Goal: Transaction & Acquisition: Subscribe to service/newsletter

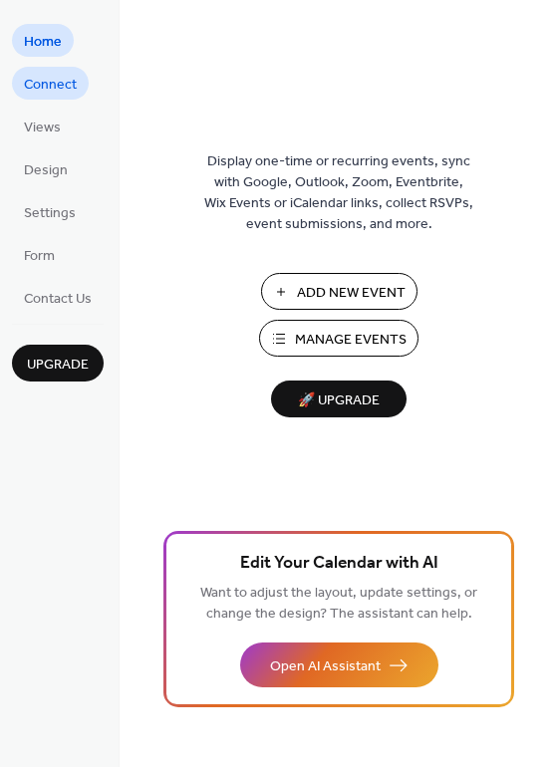
click at [46, 81] on span "Connect" at bounding box center [50, 85] width 53 height 21
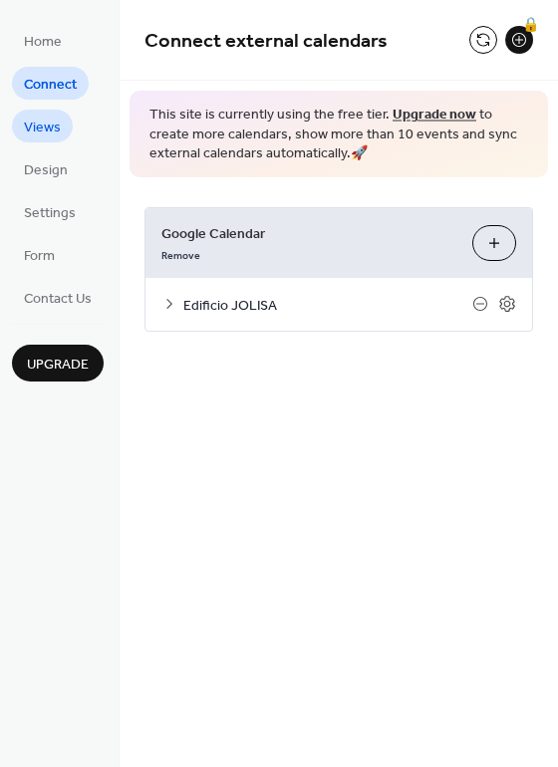
click at [39, 127] on span "Views" at bounding box center [42, 128] width 37 height 21
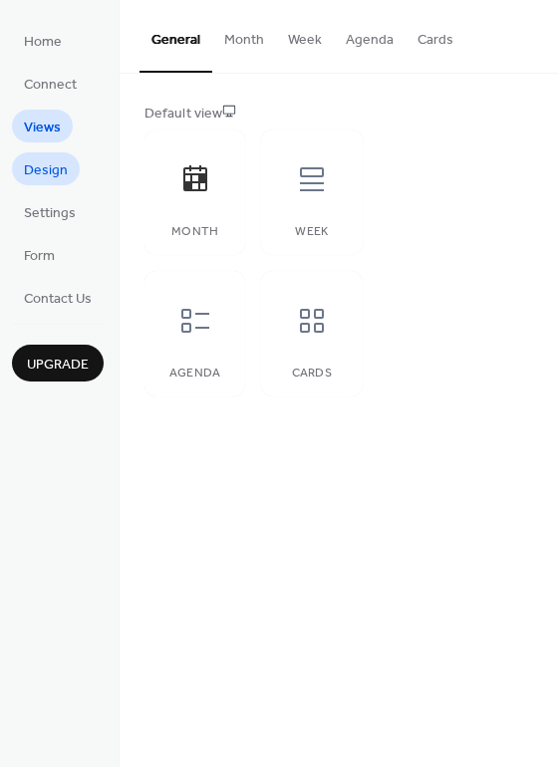
click at [53, 170] on span "Design" at bounding box center [46, 170] width 44 height 21
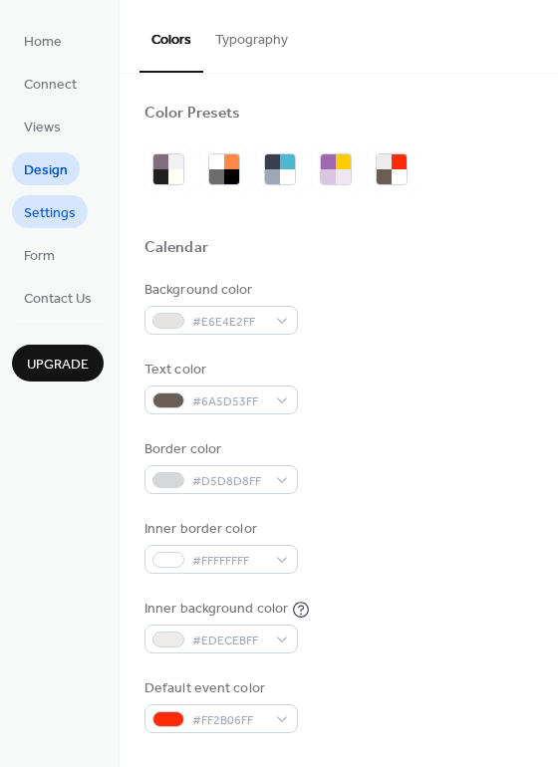
click at [51, 208] on span "Settings" at bounding box center [50, 213] width 52 height 21
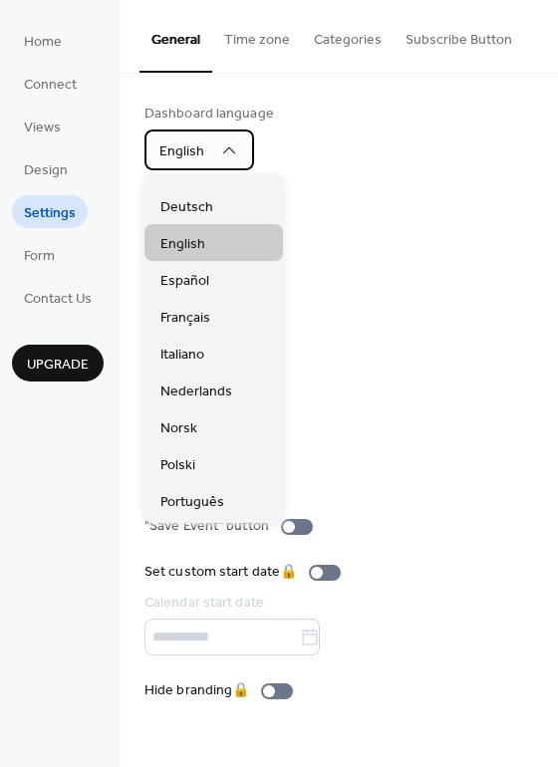
scroll to position [100, 0]
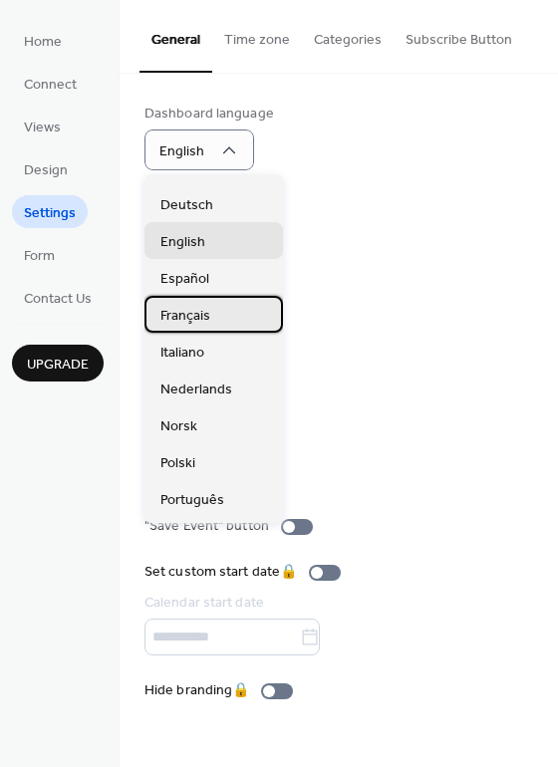
click at [197, 314] on span "Français" at bounding box center [185, 315] width 50 height 21
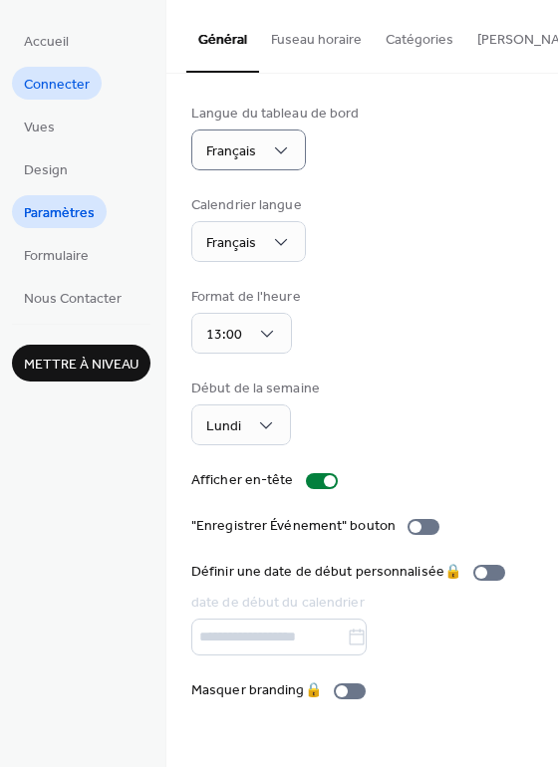
click at [63, 80] on span "Connecter" at bounding box center [57, 85] width 66 height 21
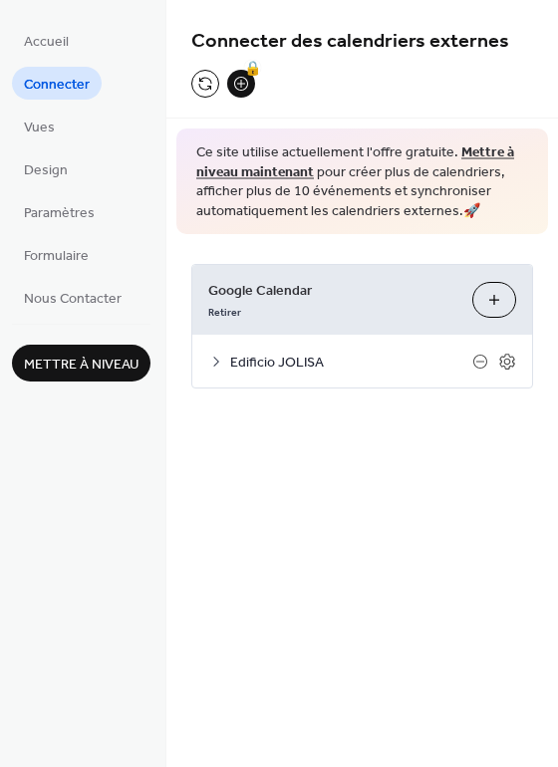
click at [262, 357] on span "Edificio [PERSON_NAME]" at bounding box center [351, 363] width 242 height 21
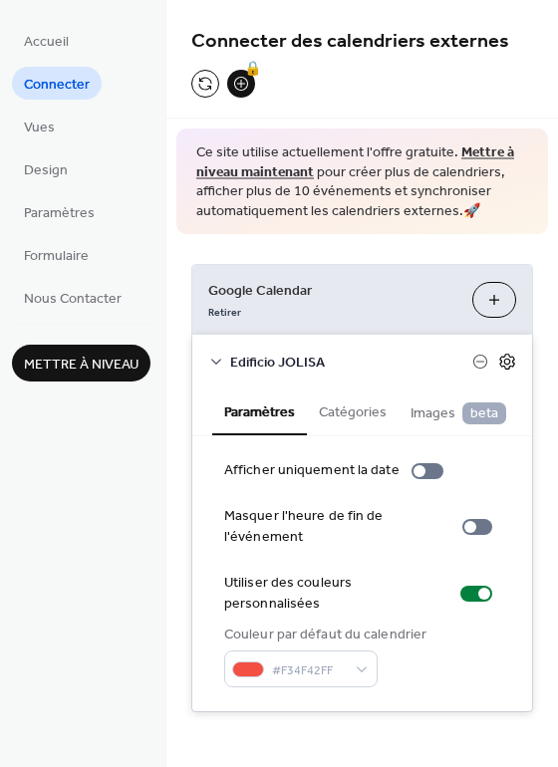
click at [513, 353] on icon at bounding box center [507, 362] width 18 height 18
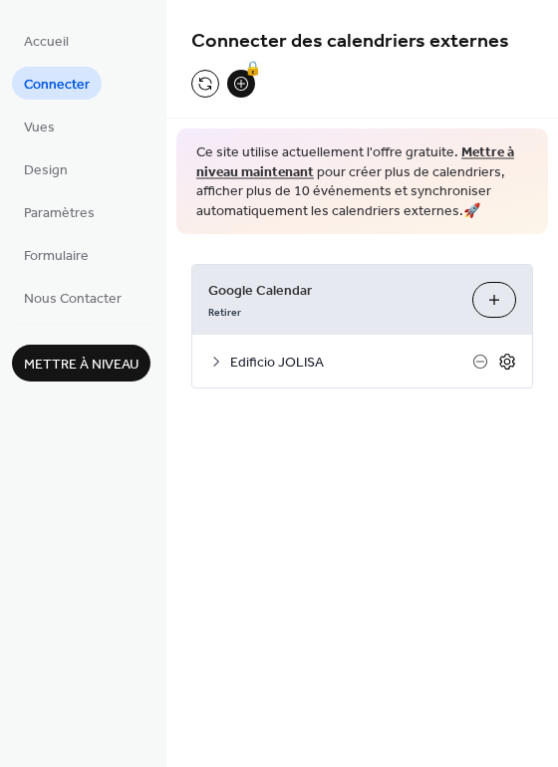
click at [503, 358] on icon at bounding box center [507, 362] width 18 height 18
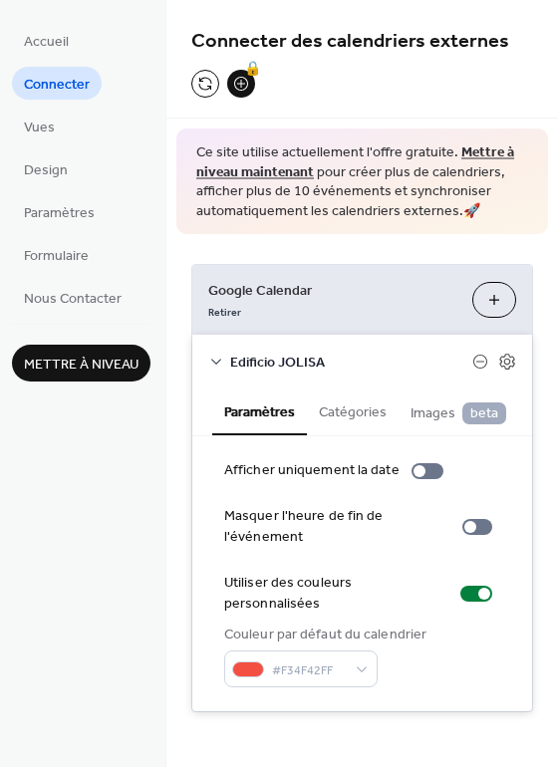
click at [478, 145] on link "Mettre à niveau maintenant" at bounding box center [355, 162] width 318 height 47
click at [352, 89] on div "Connecter des calendriers externes 🔒" at bounding box center [361, 59] width 391 height 119
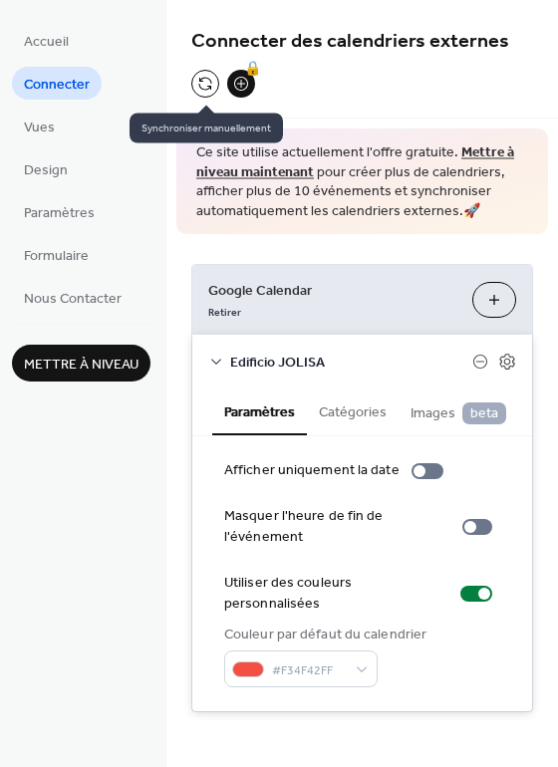
click at [205, 83] on button at bounding box center [205, 84] width 28 height 28
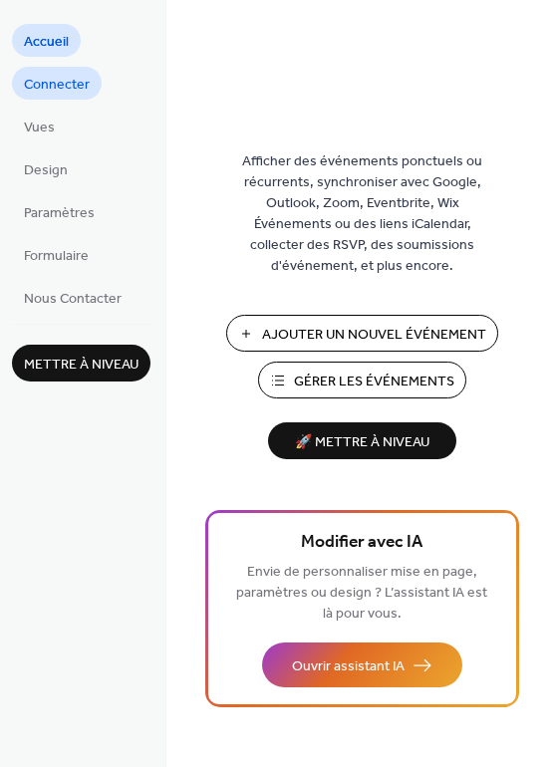
click at [53, 81] on span "Connecter" at bounding box center [57, 85] width 66 height 21
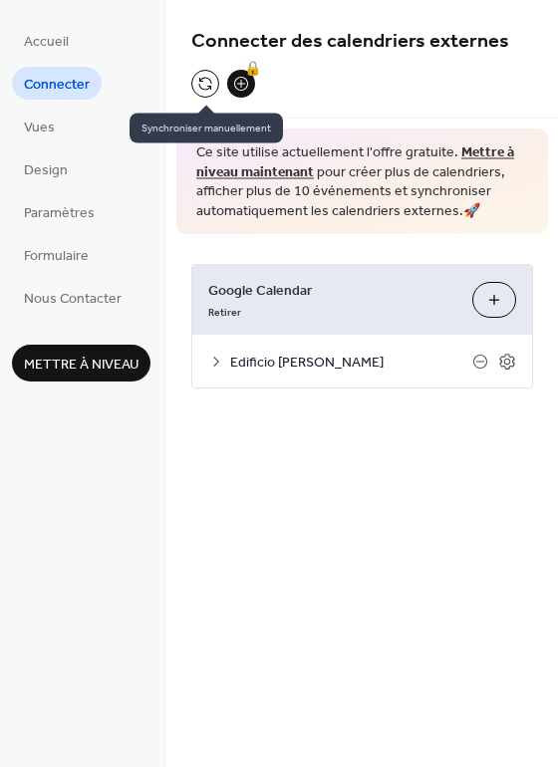
click at [200, 83] on button at bounding box center [205, 84] width 28 height 28
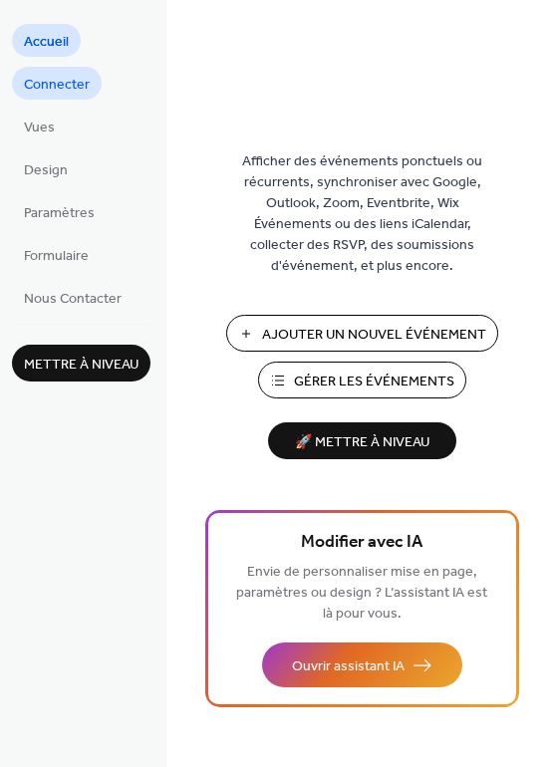
click at [58, 82] on span "Connecter" at bounding box center [57, 85] width 66 height 21
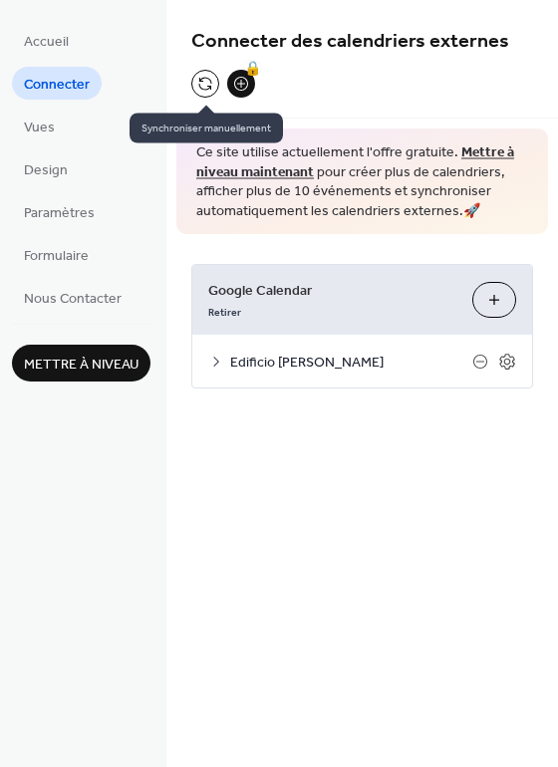
click at [203, 89] on button at bounding box center [205, 84] width 28 height 28
